Goal: Information Seeking & Learning: Find specific fact

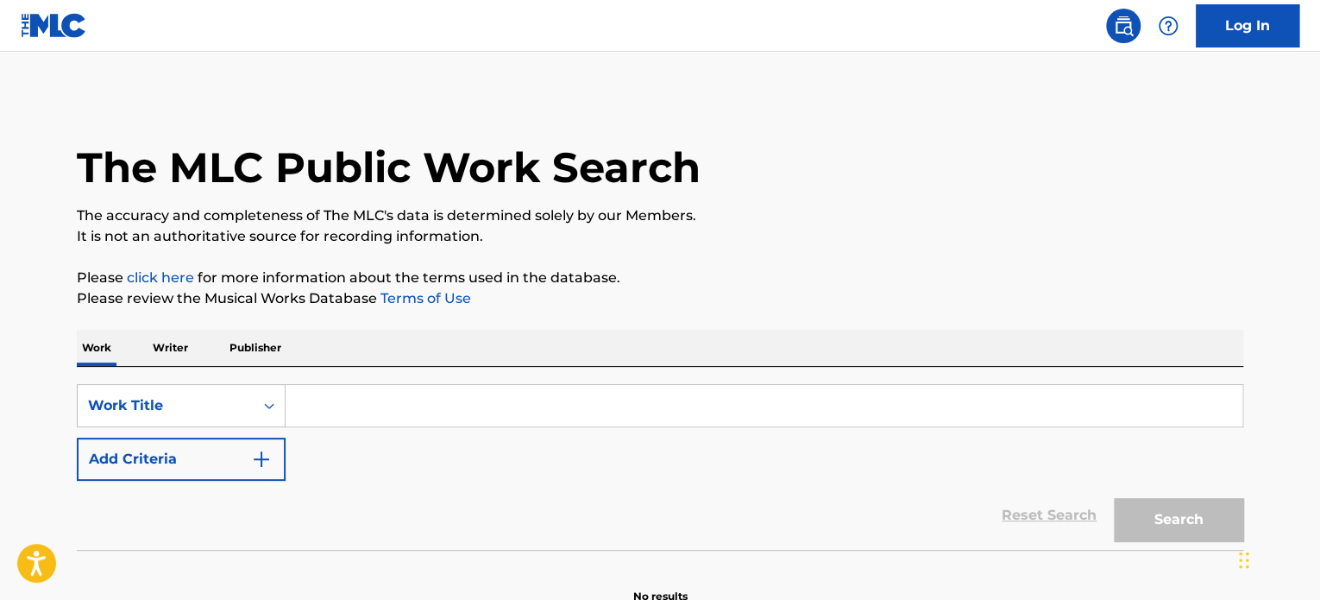
click at [433, 403] on input "Search Form" at bounding box center [764, 405] width 957 height 41
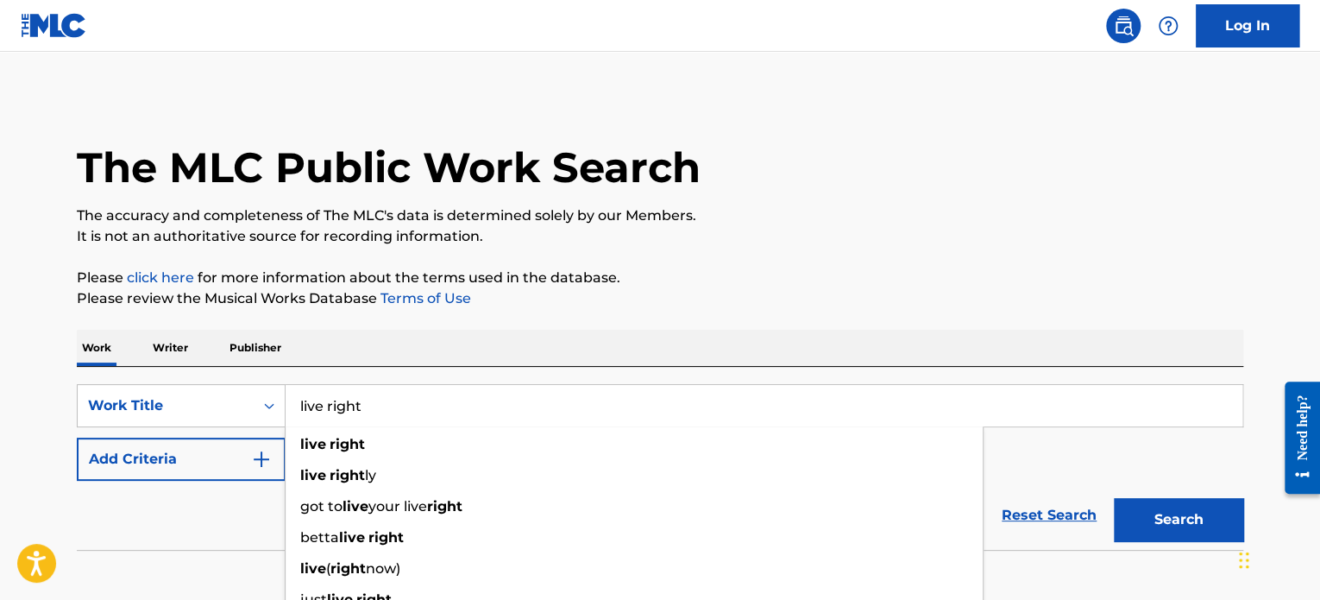
type input "live right"
click at [480, 331] on div "Work Writer Publisher" at bounding box center [660, 348] width 1166 height 36
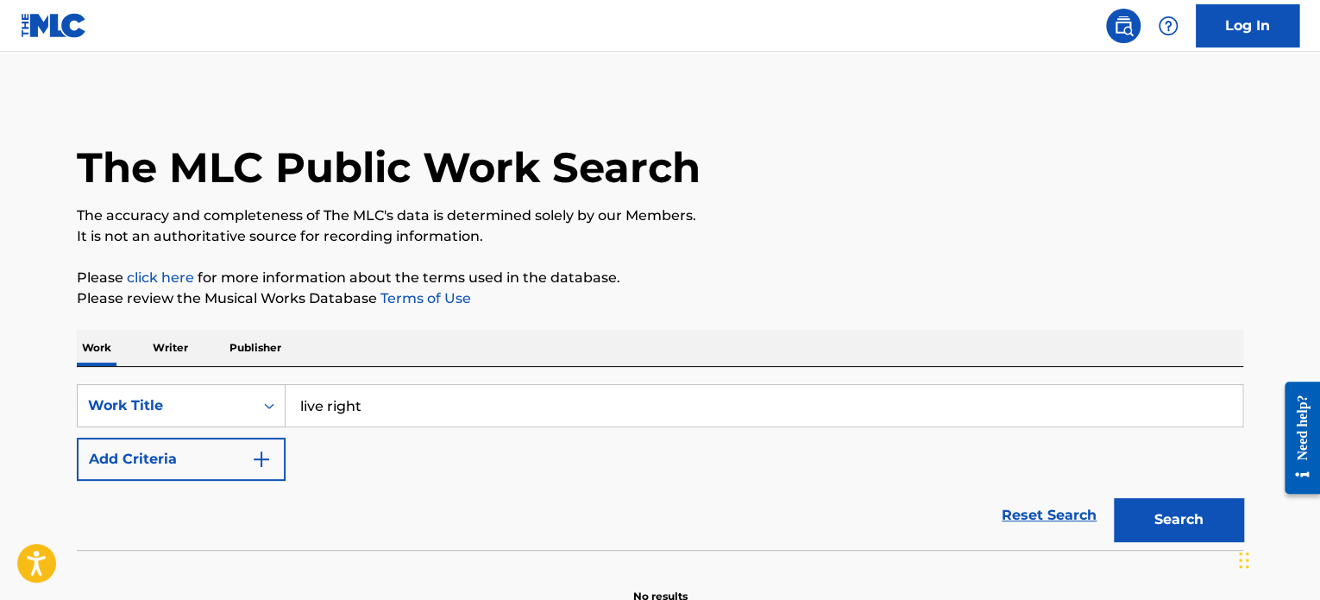
click at [256, 455] on img "Search Form" at bounding box center [261, 459] width 21 height 21
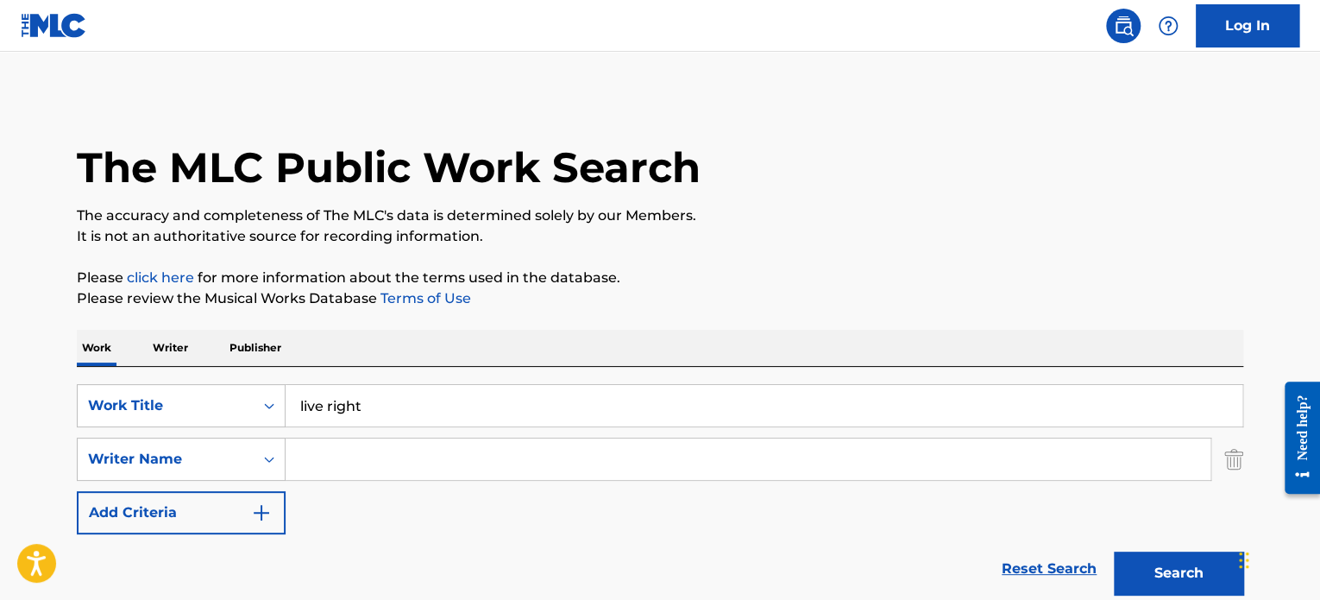
click at [361, 454] on input "Search Form" at bounding box center [748, 458] width 925 height 41
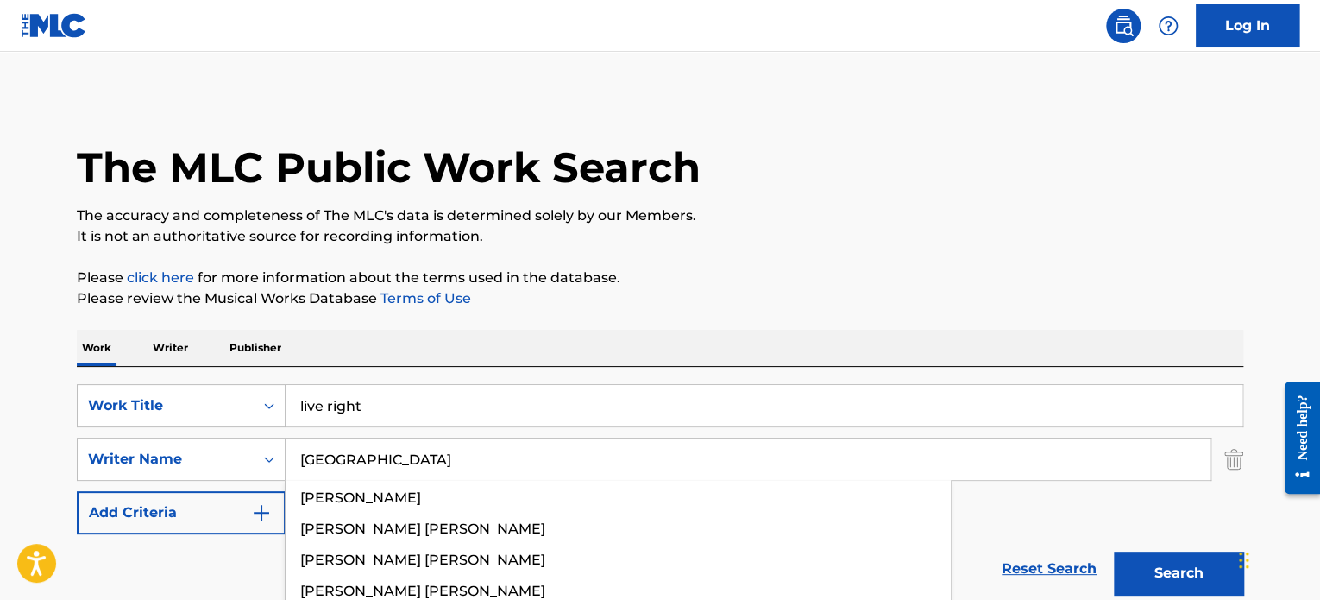
type input "valence"
click at [1114, 551] on button "Search" at bounding box center [1178, 572] width 129 height 43
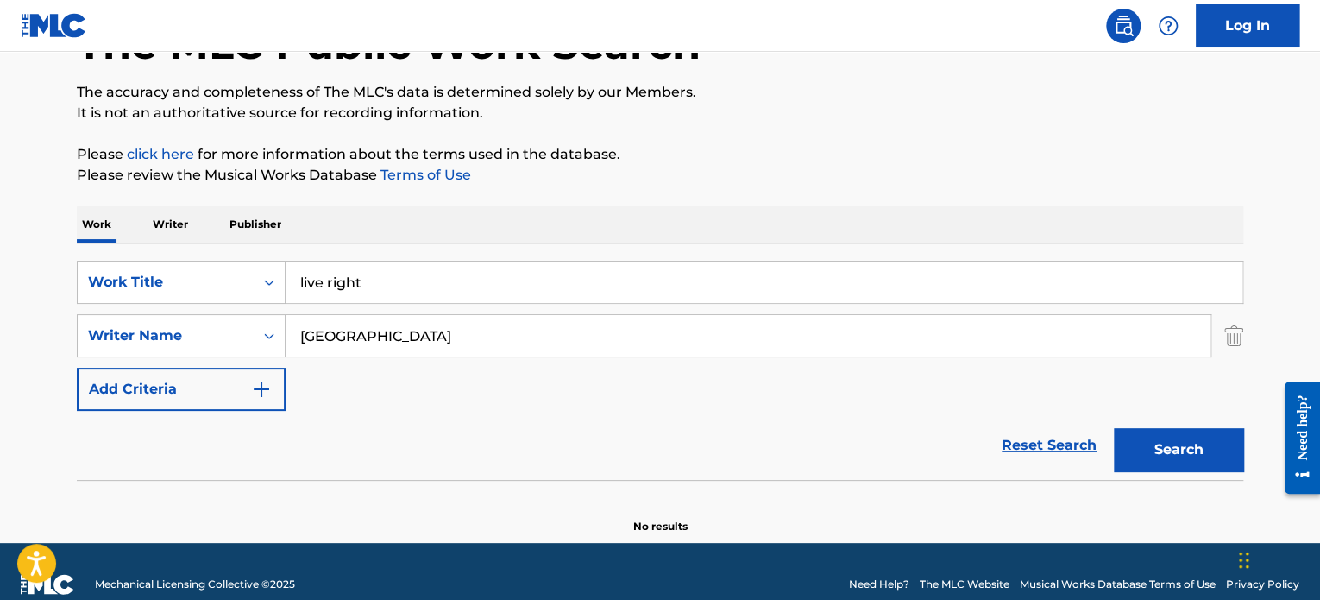
scroll to position [148, 0]
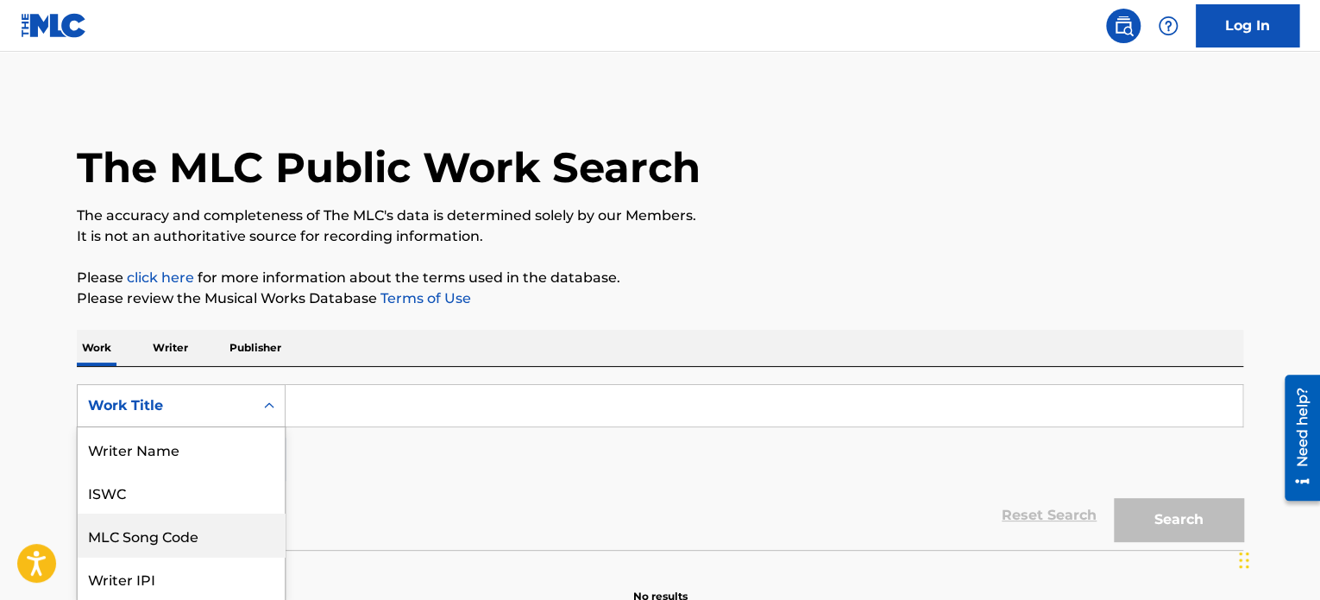
click at [252, 400] on div "8 results available. Use Up and Down to choose options, press Enter to select t…" at bounding box center [181, 405] width 209 height 43
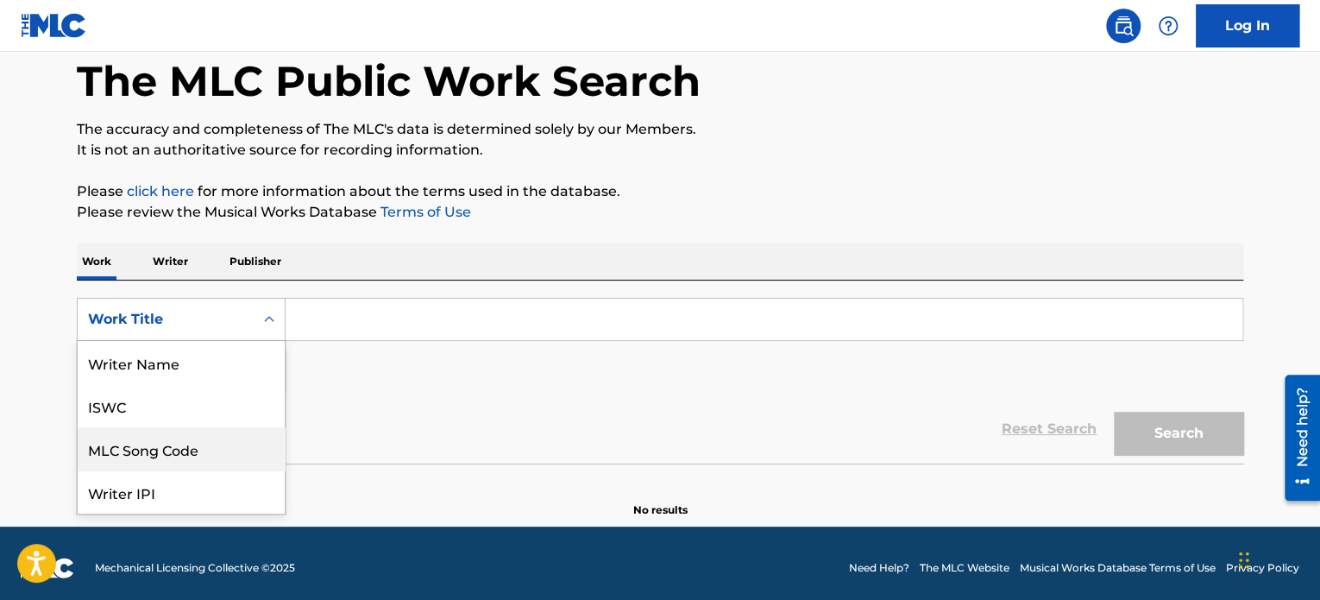
scroll to position [86, 0]
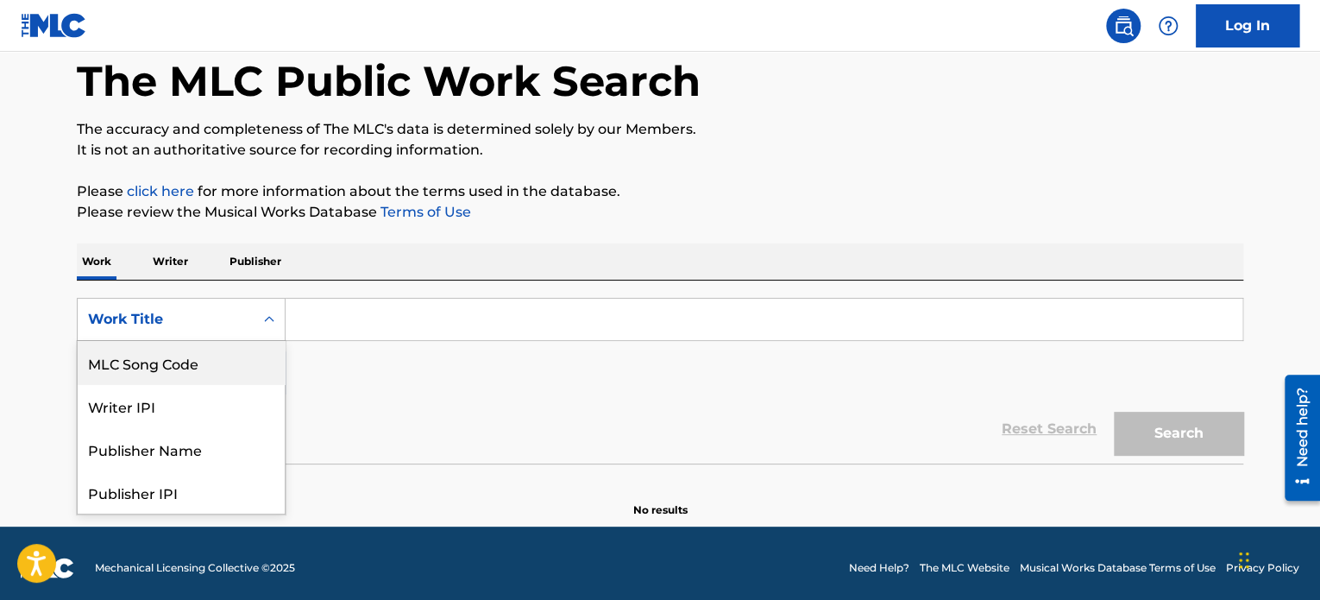
click at [239, 371] on div "MLC Song Code" at bounding box center [181, 362] width 207 height 43
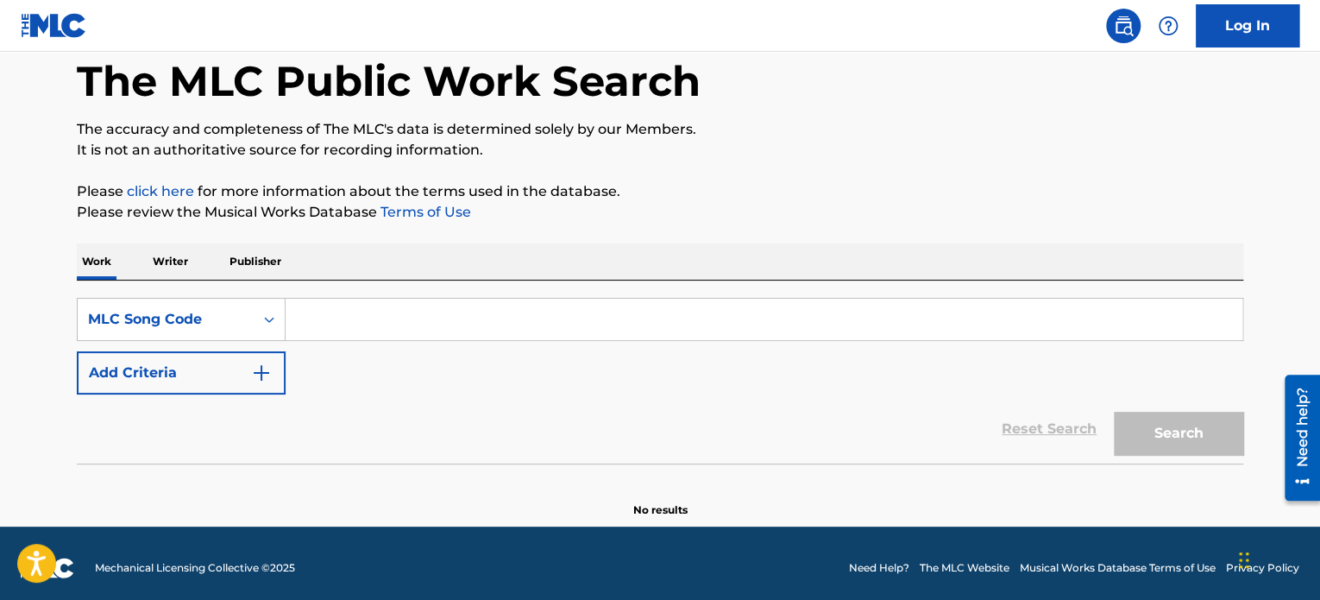
drag, startPoint x: 331, startPoint y: 327, endPoint x: 355, endPoint y: 320, distance: 25.1
click at [336, 323] on input "Search Form" at bounding box center [764, 318] width 957 height 41
paste input "LT6HGE"
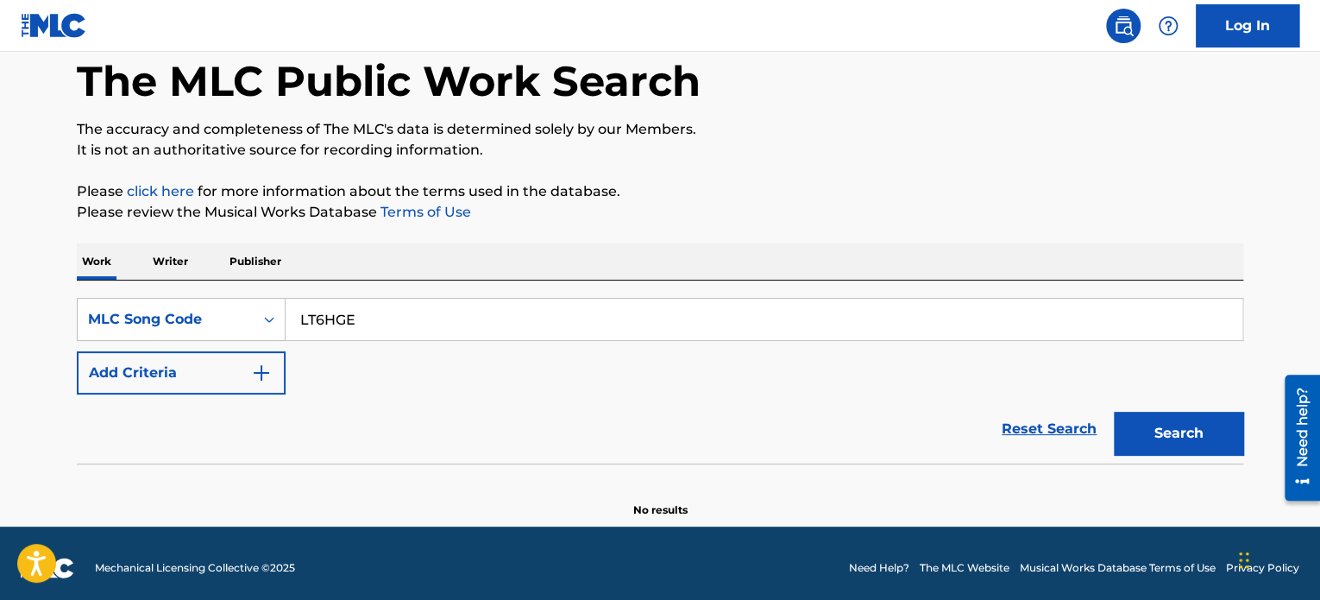
type input "LT6HGE"
click at [1171, 427] on button "Search" at bounding box center [1178, 432] width 129 height 43
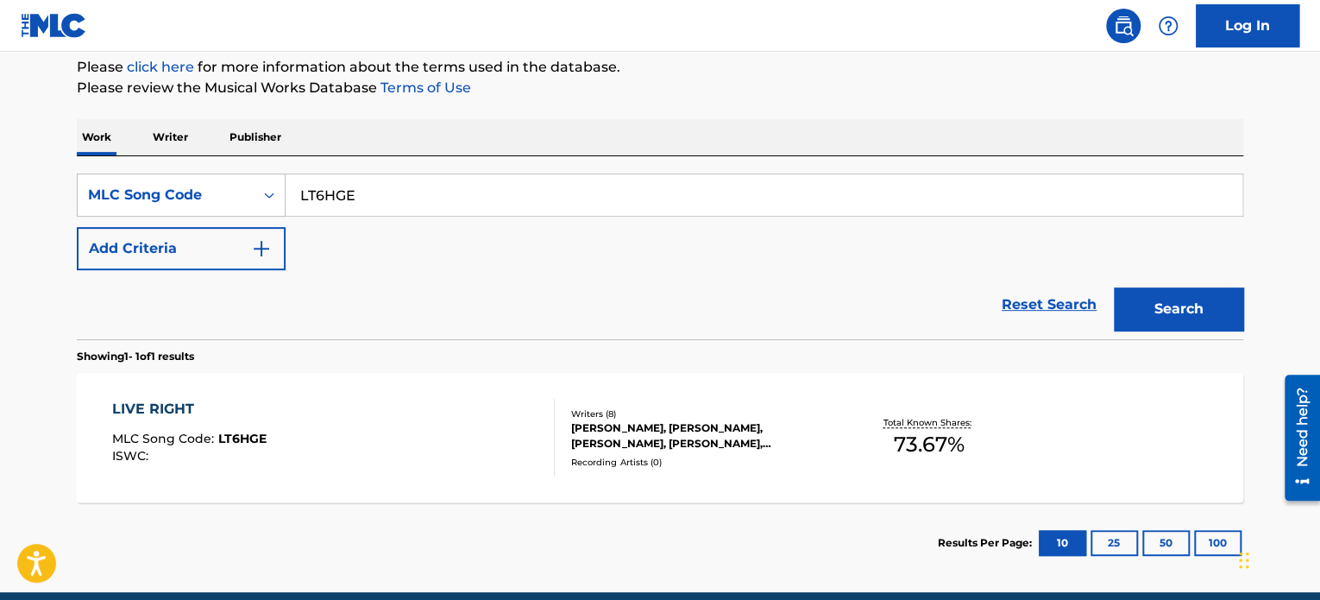
scroll to position [259, 0]
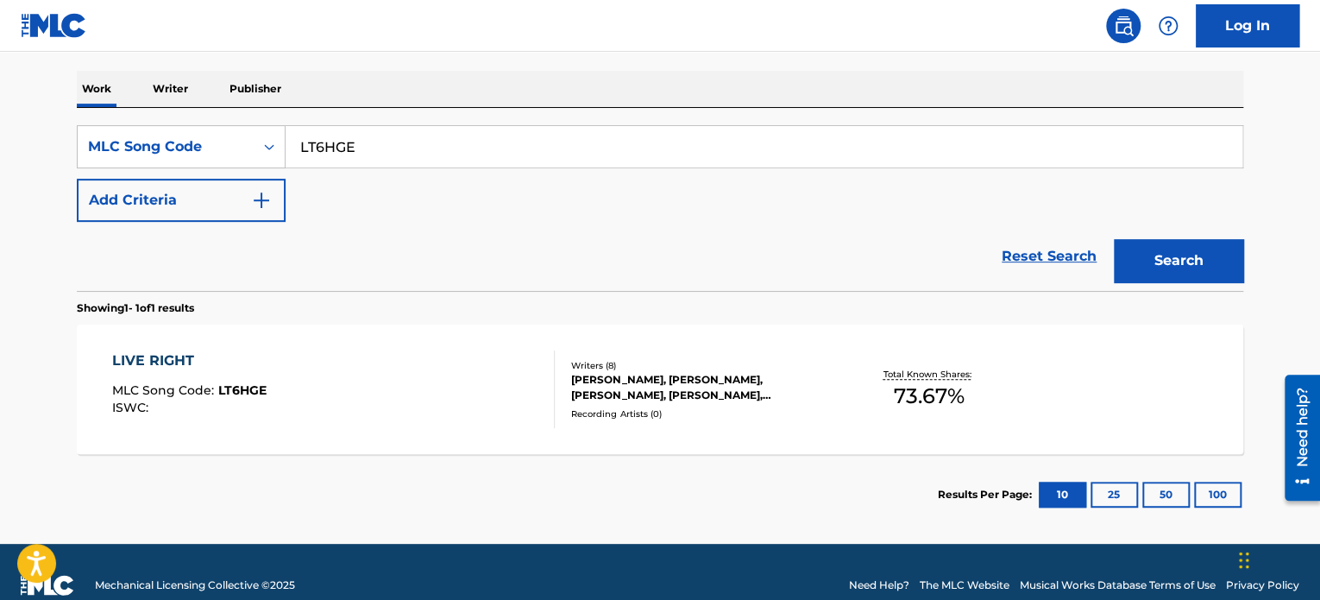
click at [1092, 399] on div "LIVE RIGHT MLC Song Code : LT6HGE ISWC : Writers ( 8 ) [PERSON_NAME], [PERSON_N…" at bounding box center [660, 388] width 1166 height 129
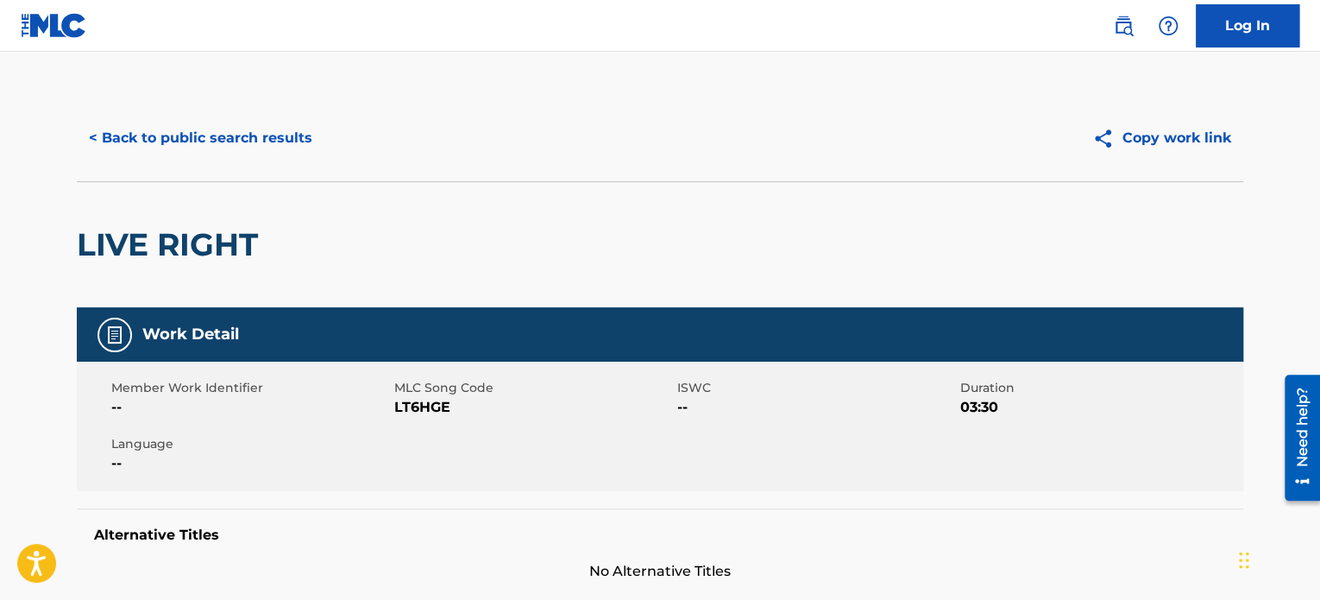
scroll to position [240, 0]
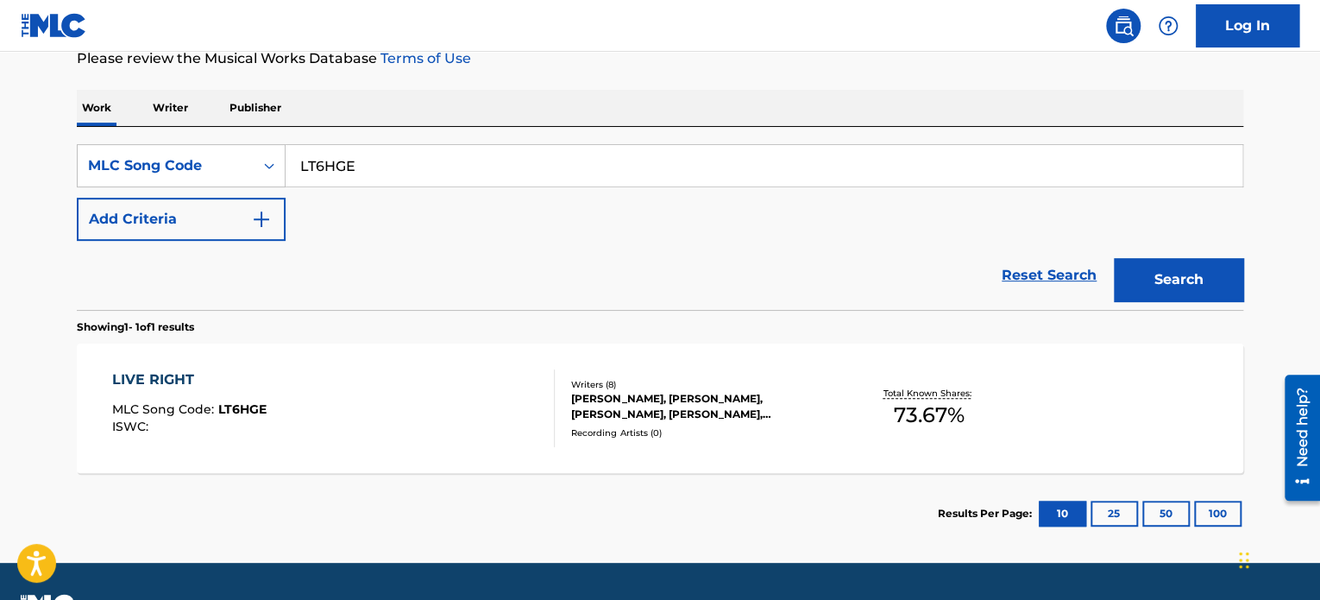
drag, startPoint x: 377, startPoint y: 170, endPoint x: 366, endPoint y: 167, distance: 11.5
click at [266, 158] on div "SearchWithCriteria28b418fe-71d8-42d2-80d7-d3022723594d MLC Song Code LT6HGE" at bounding box center [660, 165] width 1166 height 43
paste input "SD4JPA"
type input "SD4JPA"
click at [1196, 282] on button "Search" at bounding box center [1178, 279] width 129 height 43
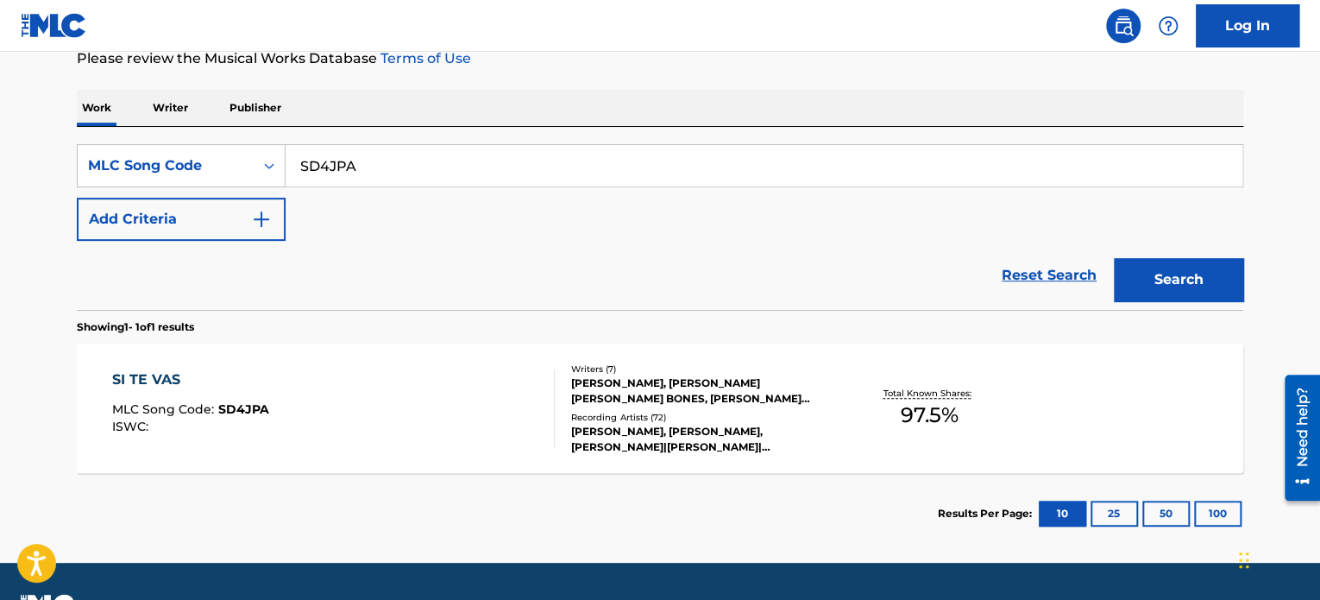
click at [1040, 413] on div "SI TE VAS MLC Song Code : SD4JPA ISWC : Writers ( 7 ) [PERSON_NAME], [PERSON_NA…" at bounding box center [660, 407] width 1166 height 129
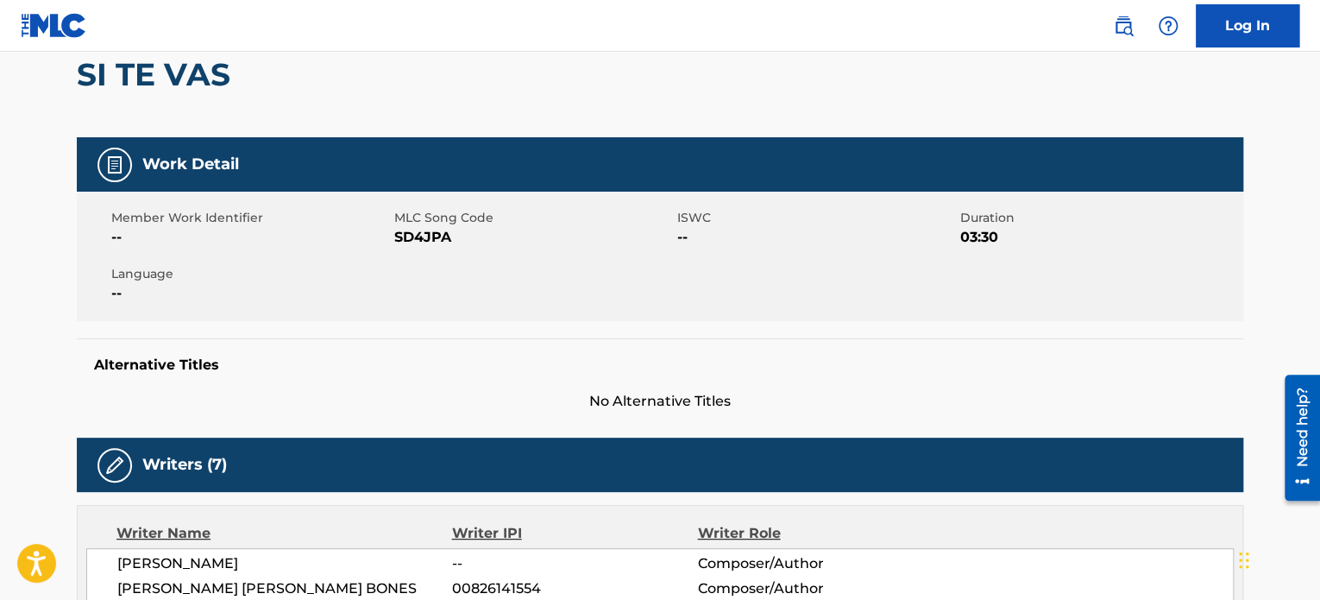
scroll to position [431, 0]
